Goal: Task Accomplishment & Management: Manage account settings

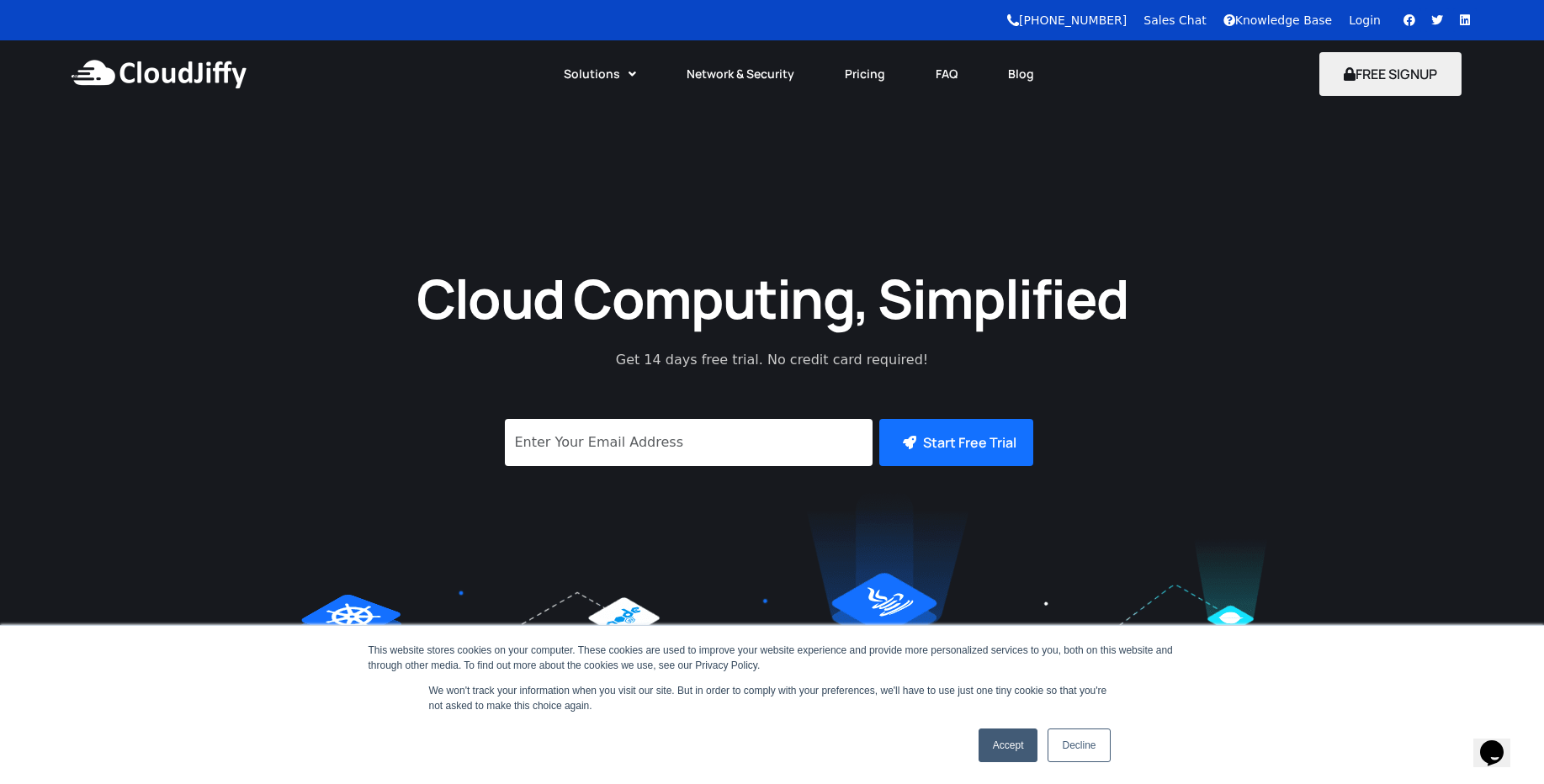
click at [1368, 15] on link "Login" at bounding box center [1365, 21] width 32 height 14
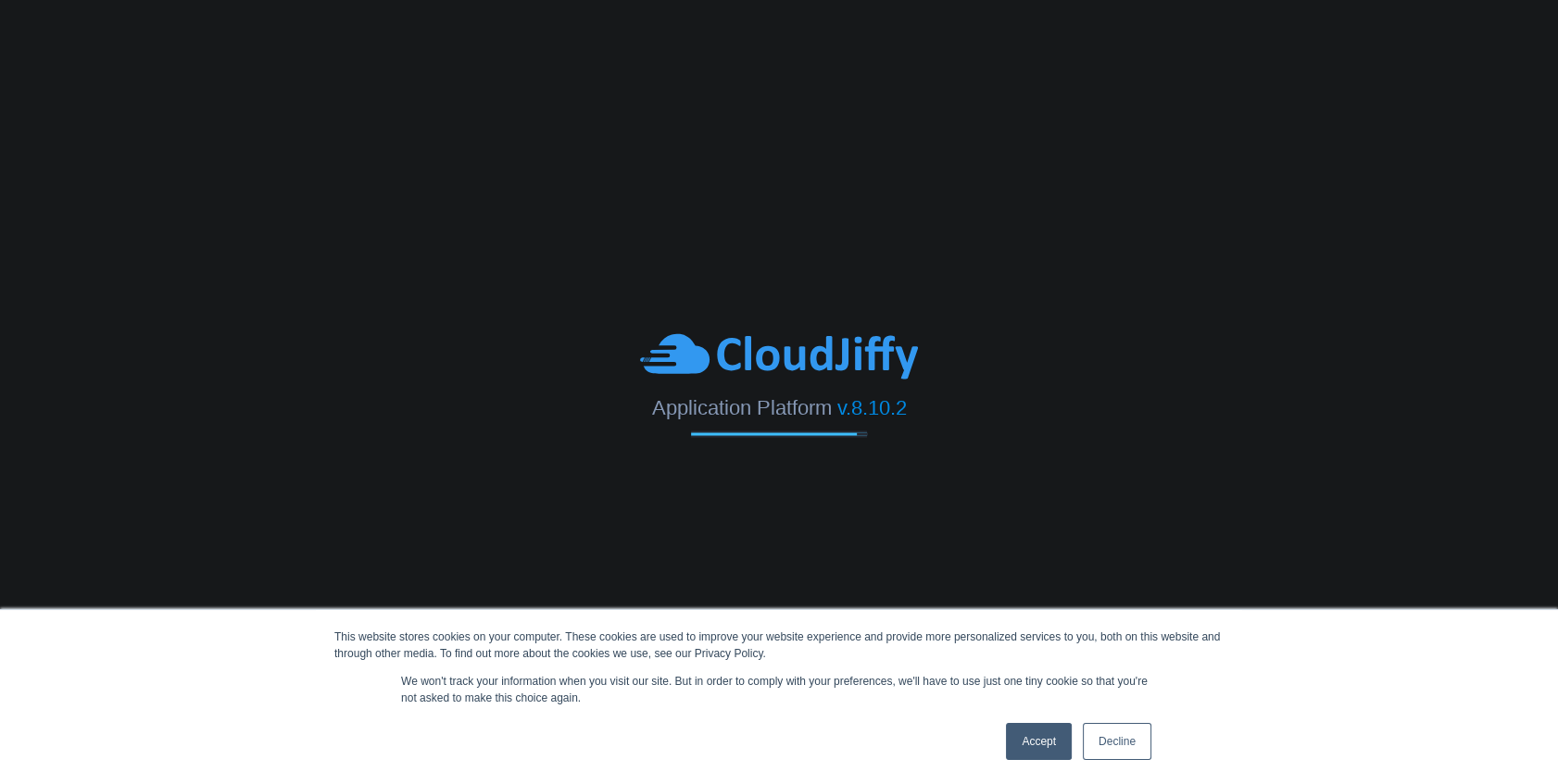
click at [1050, 729] on link "Accept" at bounding box center [1039, 741] width 66 height 37
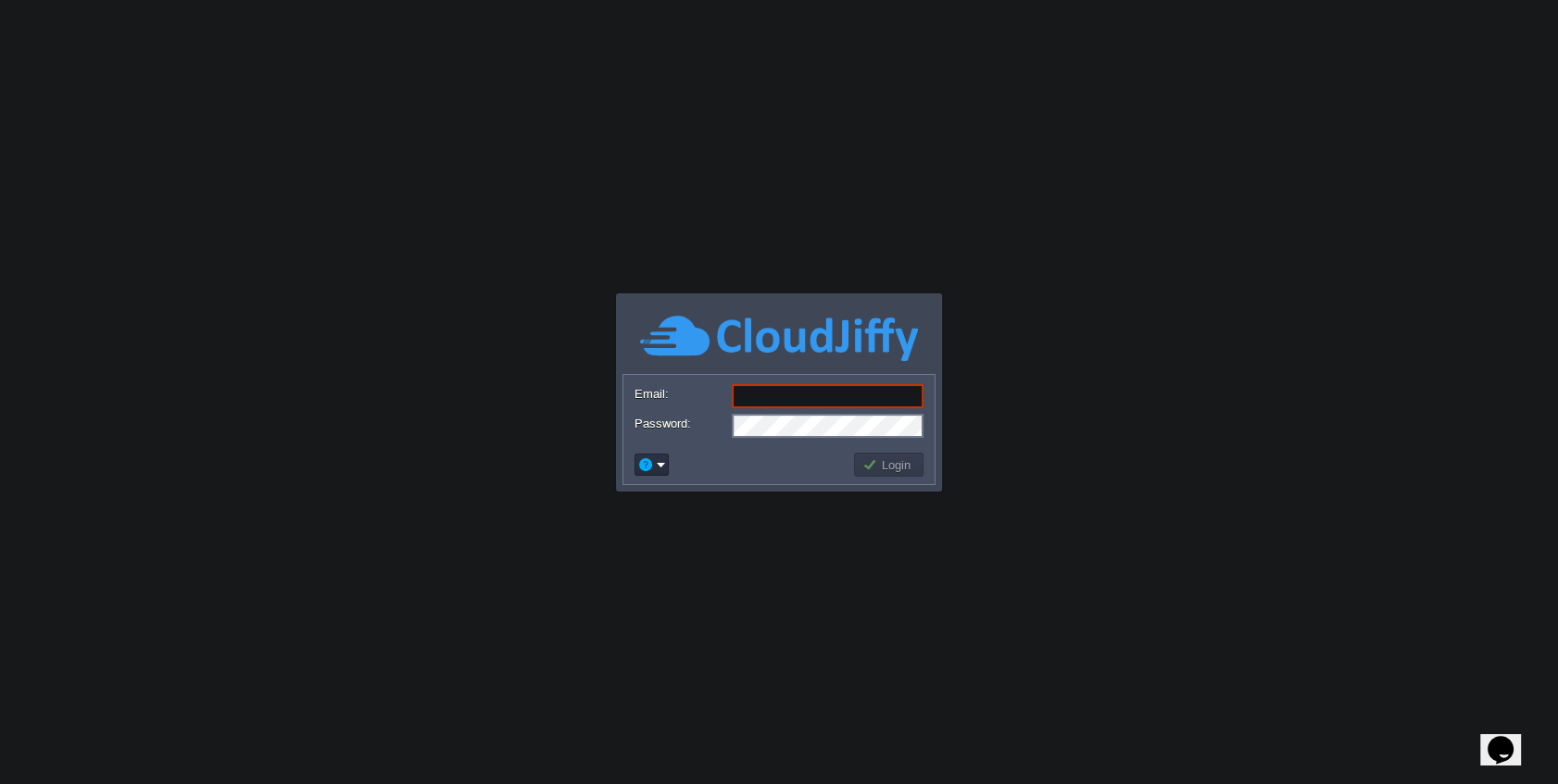
click at [1223, 268] on body "This website stores cookies on your computer. These cookies are used to improve…" at bounding box center [779, 392] width 1558 height 784
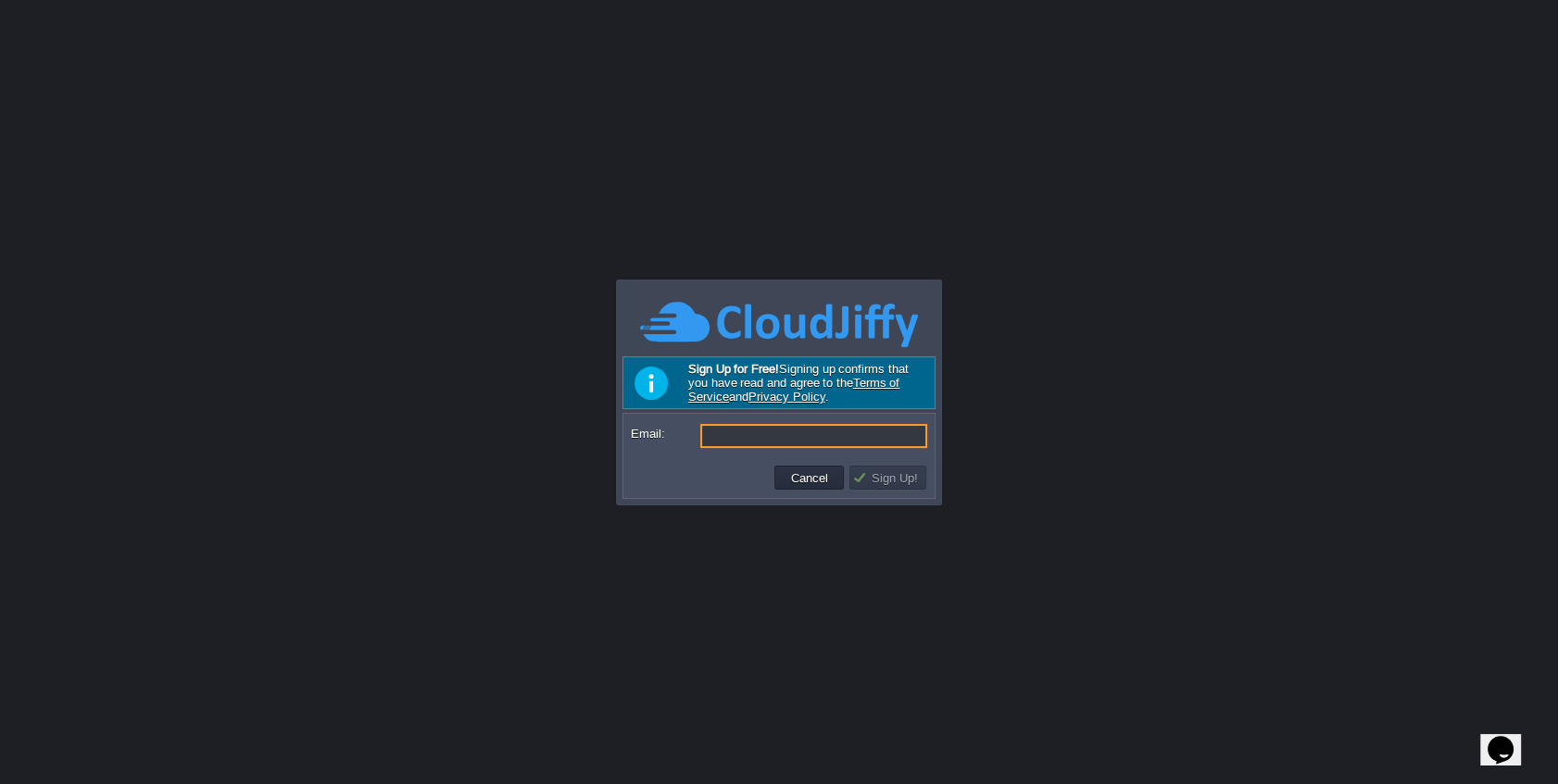
click at [748, 424] on input "Email:" at bounding box center [813, 435] width 227 height 24
click at [1223, 260] on div at bounding box center [779, 392] width 1558 height 784
